Goal: Task Accomplishment & Management: Use online tool/utility

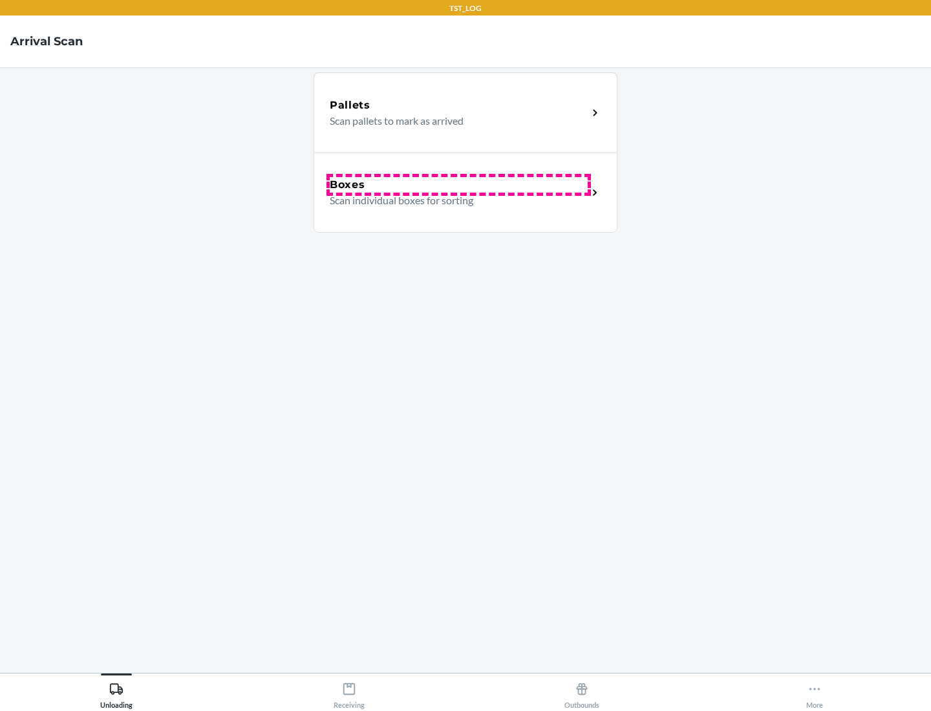
click at [458, 185] on div "Boxes" at bounding box center [459, 185] width 258 height 16
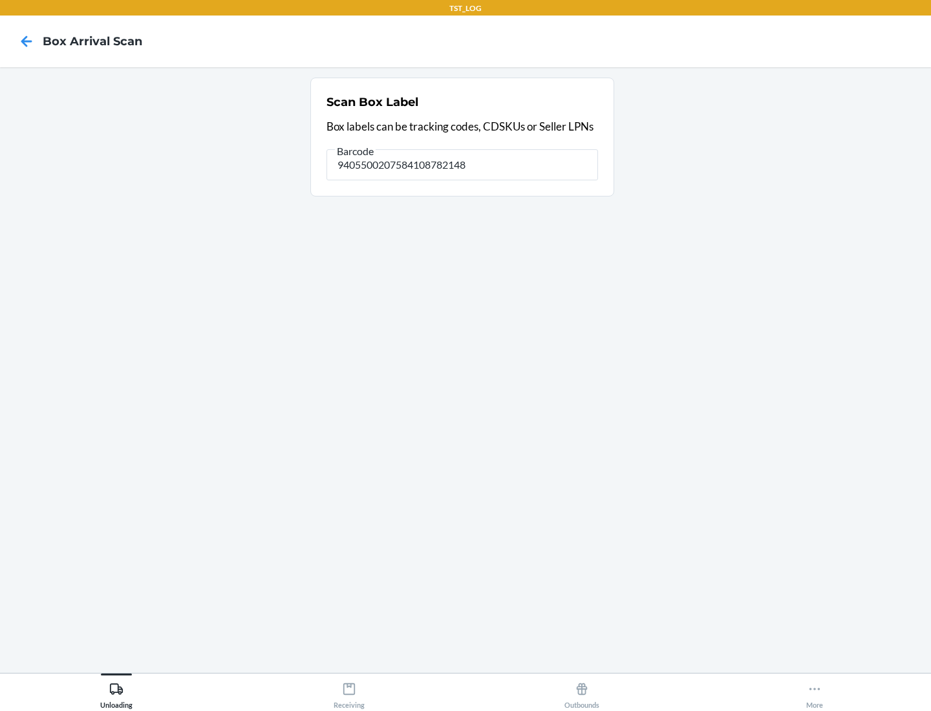
type input "9405500207584108782148"
